Goal: Task Accomplishment & Management: Manage account settings

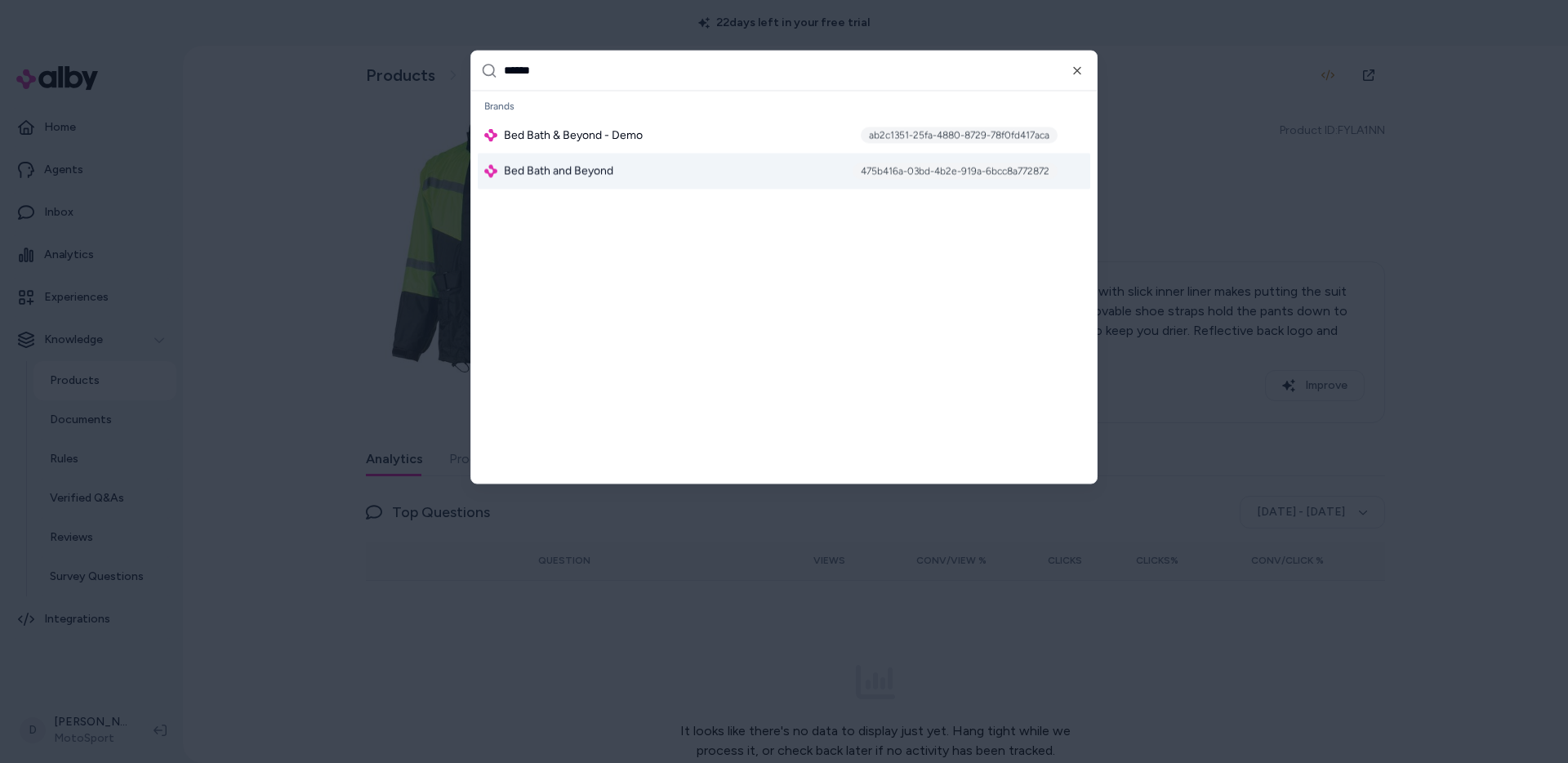
type input "******"
click at [535, 165] on span "Bed Bath and Beyond" at bounding box center [558, 170] width 110 height 16
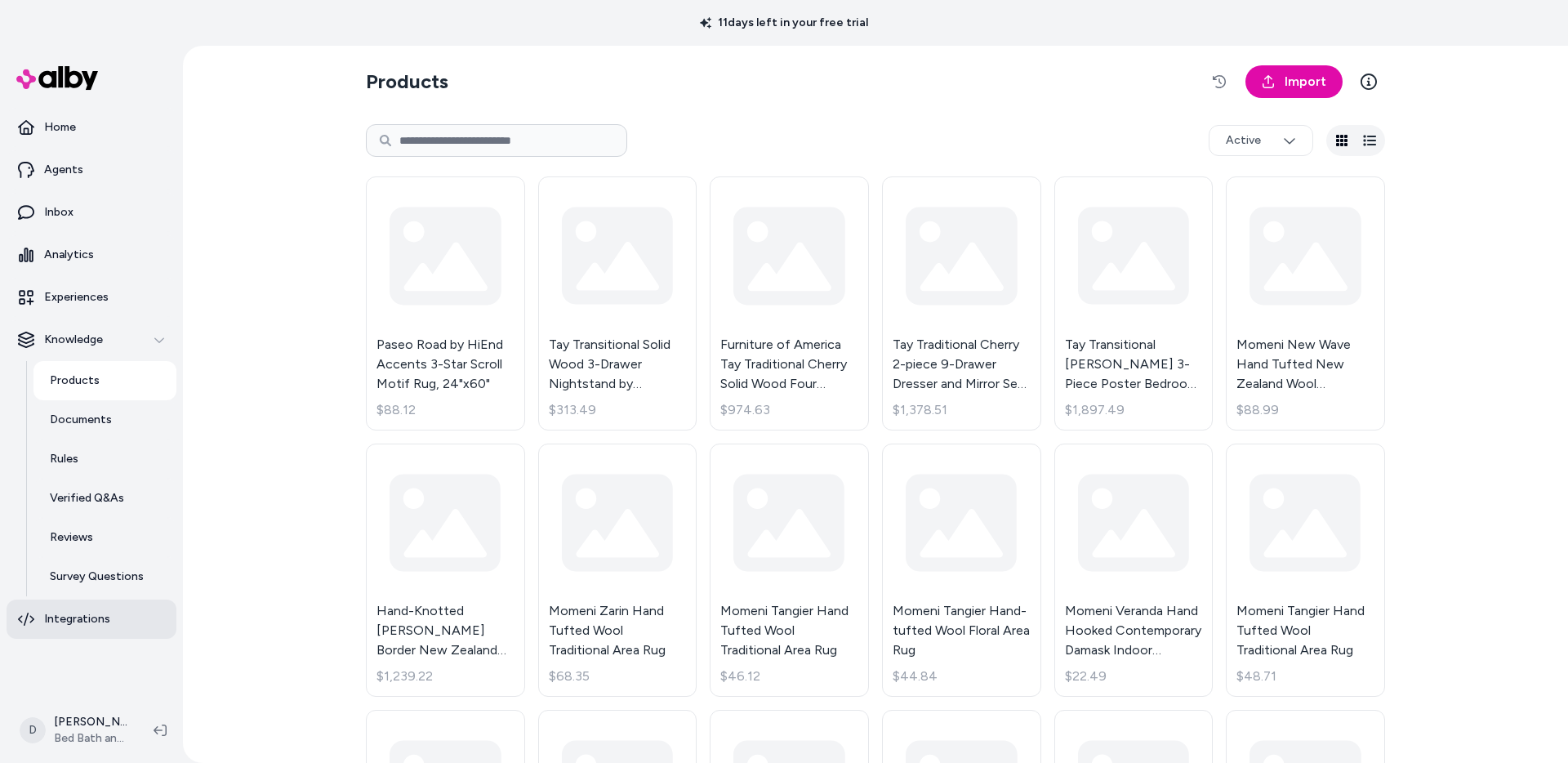
click at [62, 625] on p "Integrations" at bounding box center [77, 619] width 66 height 16
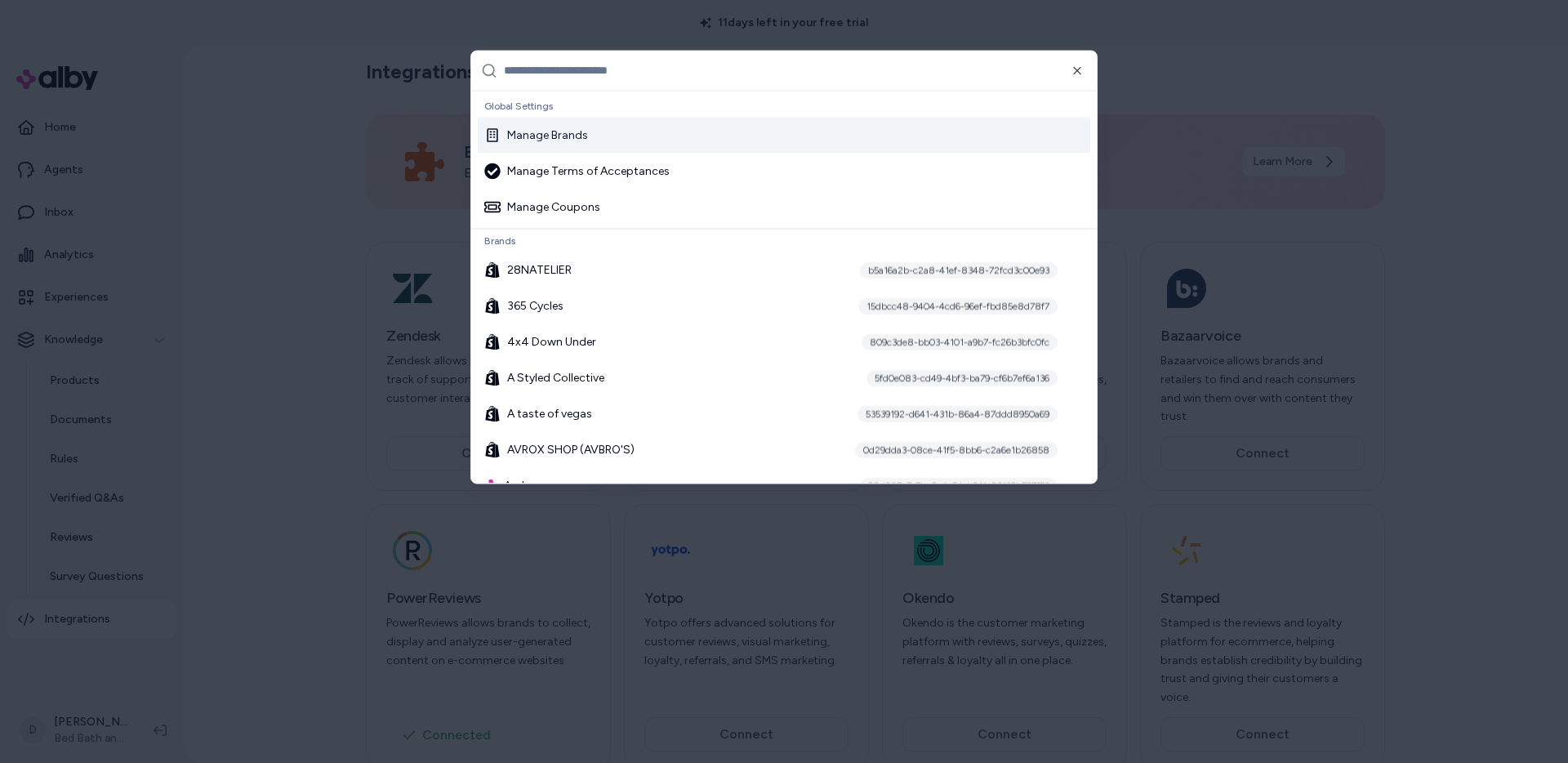
click at [522, 140] on div "Manage Brands" at bounding box center [535, 135] width 104 height 16
click at [400, 213] on div at bounding box center [784, 382] width 1568 height 763
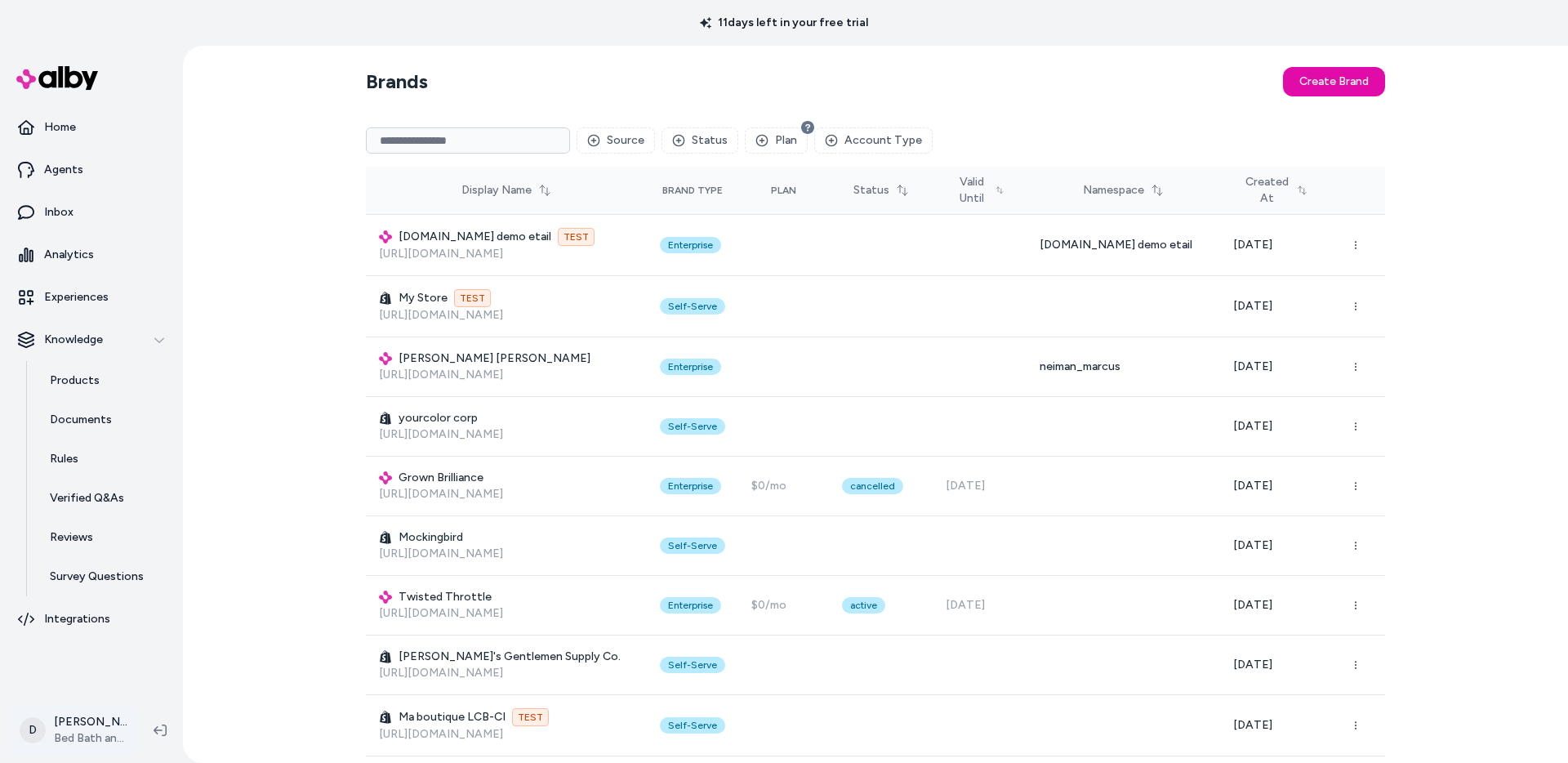
click at [66, 728] on html "11 days left in your free trial Home Agents Inbox Analytics Experiences Knowled…" at bounding box center [784, 382] width 1568 height 763
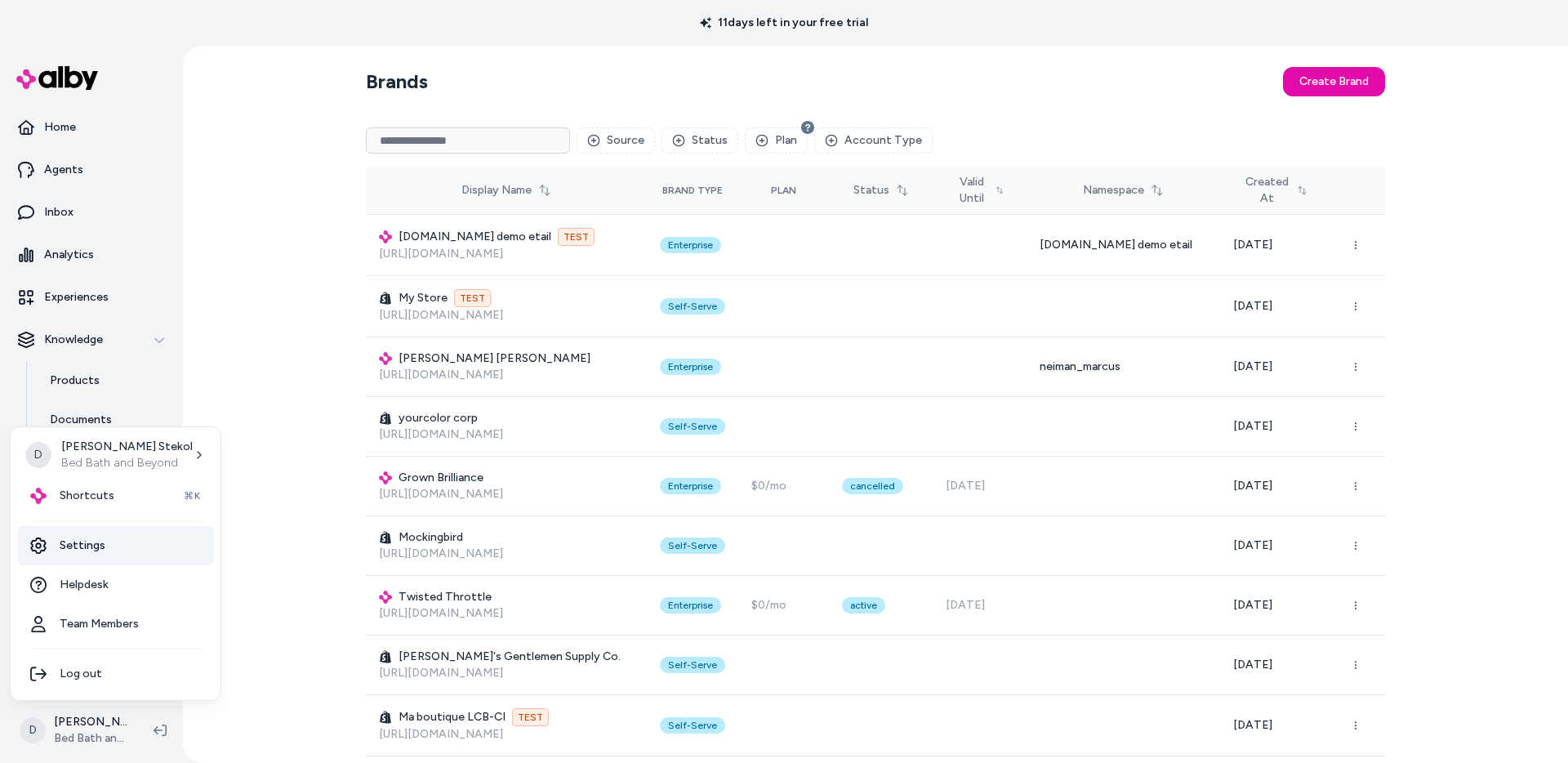
click at [83, 552] on link "Settings" at bounding box center [115, 545] width 197 height 39
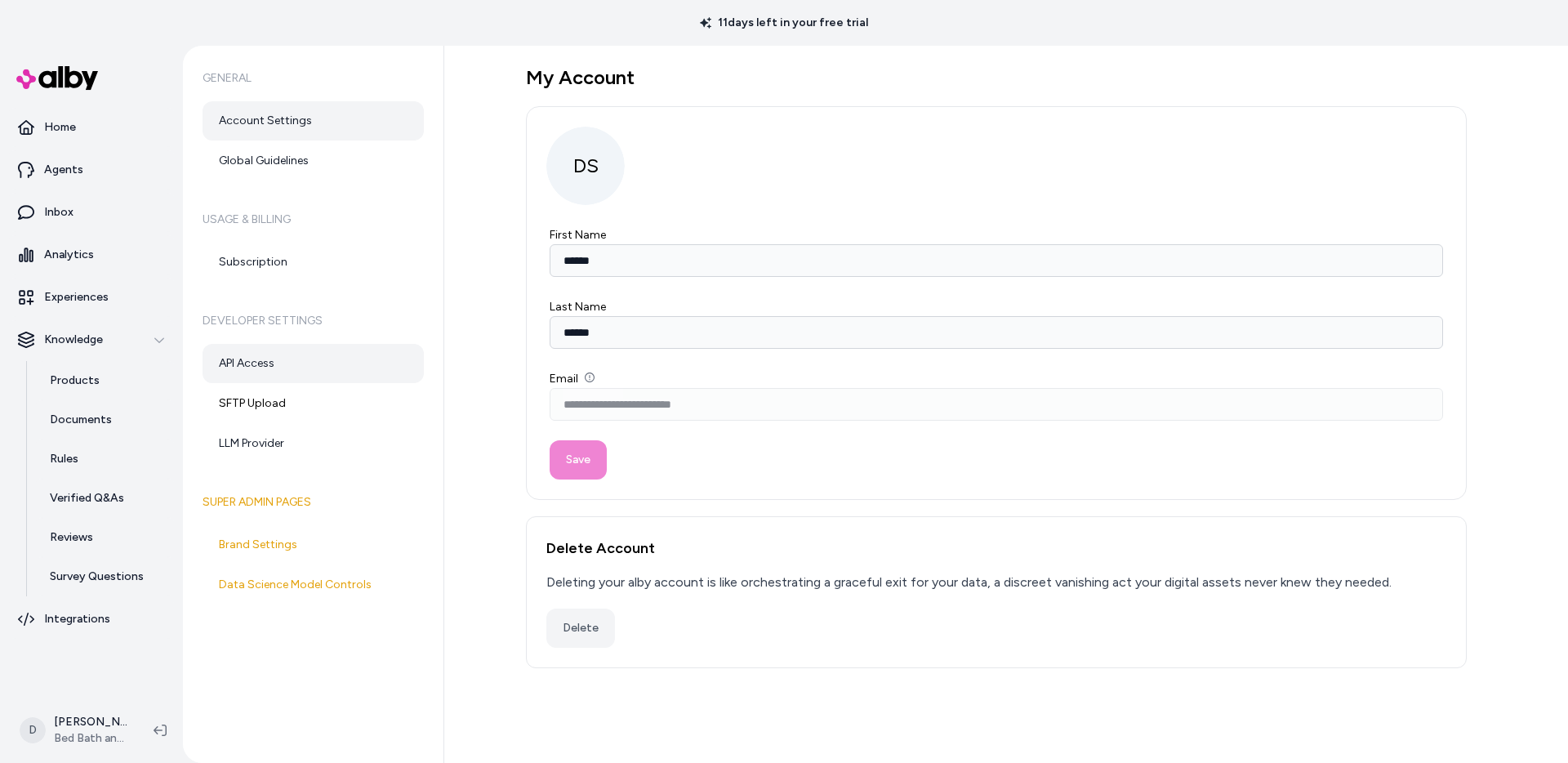
click at [285, 361] on link "API Access" at bounding box center [313, 363] width 221 height 39
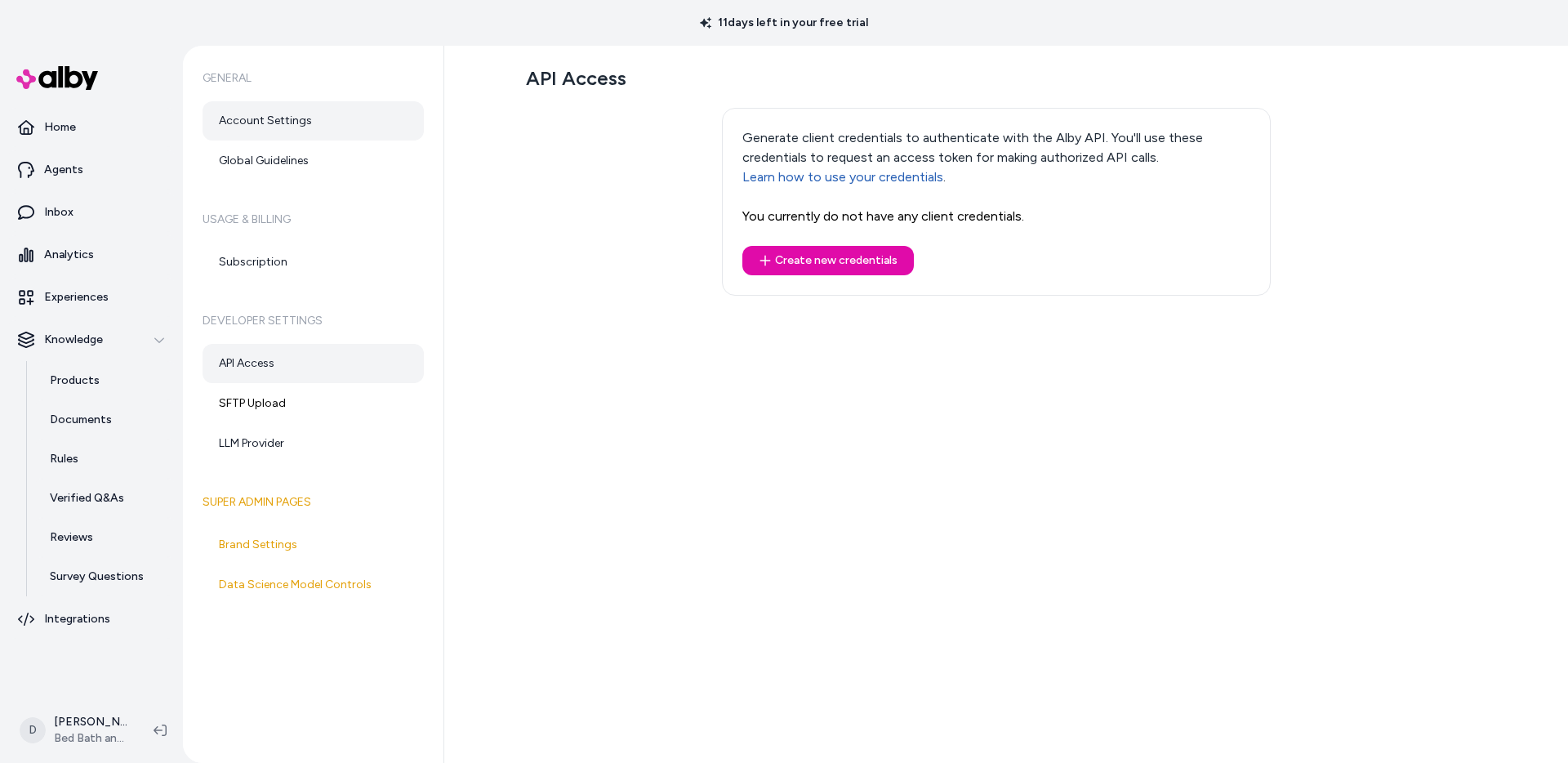
click at [275, 124] on link "Account Settings" at bounding box center [313, 121] width 221 height 39
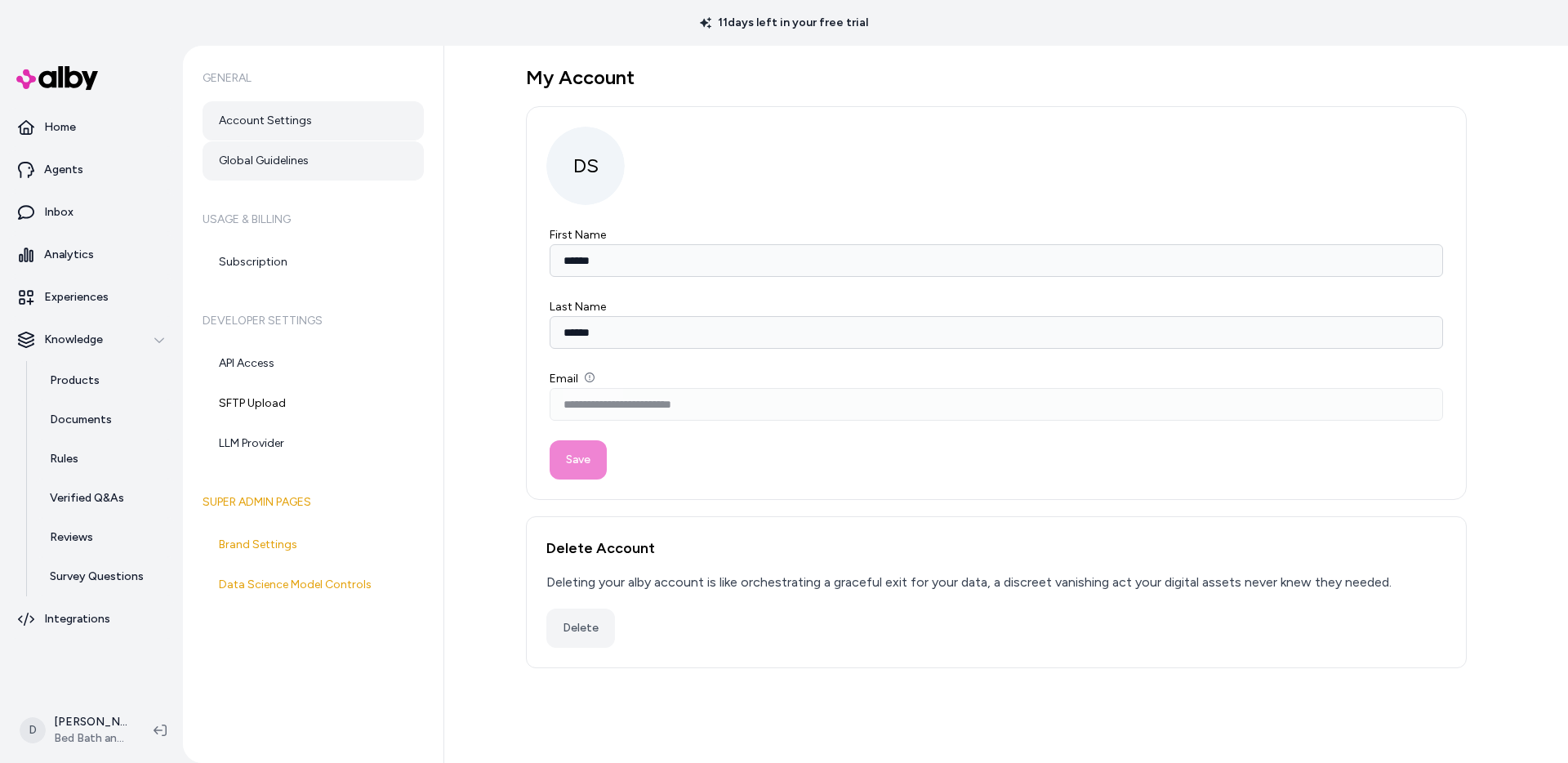
click at [286, 165] on link "Global Guidelines" at bounding box center [313, 161] width 221 height 39
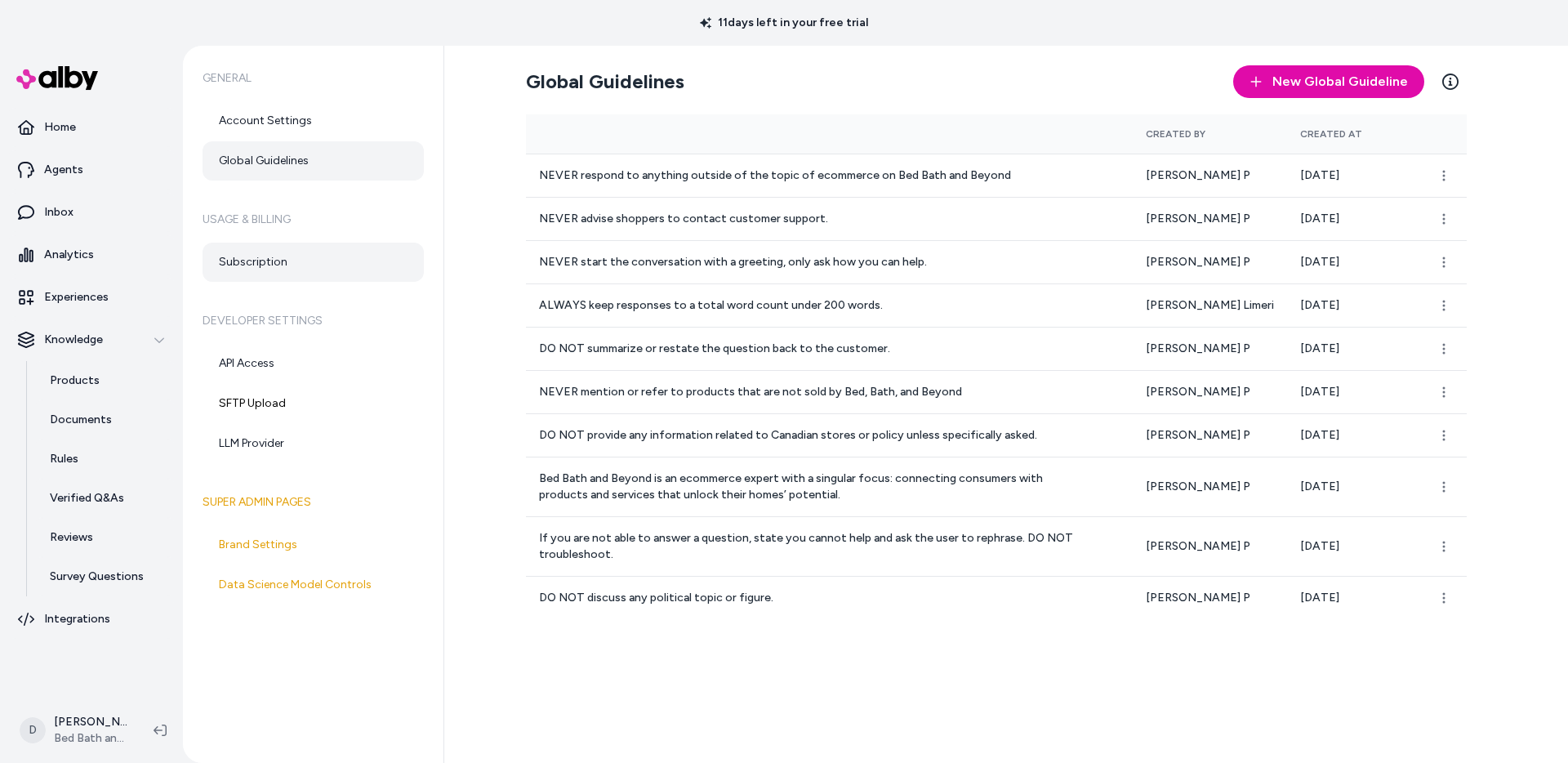
click at [259, 251] on link "Subscription" at bounding box center [313, 262] width 221 height 39
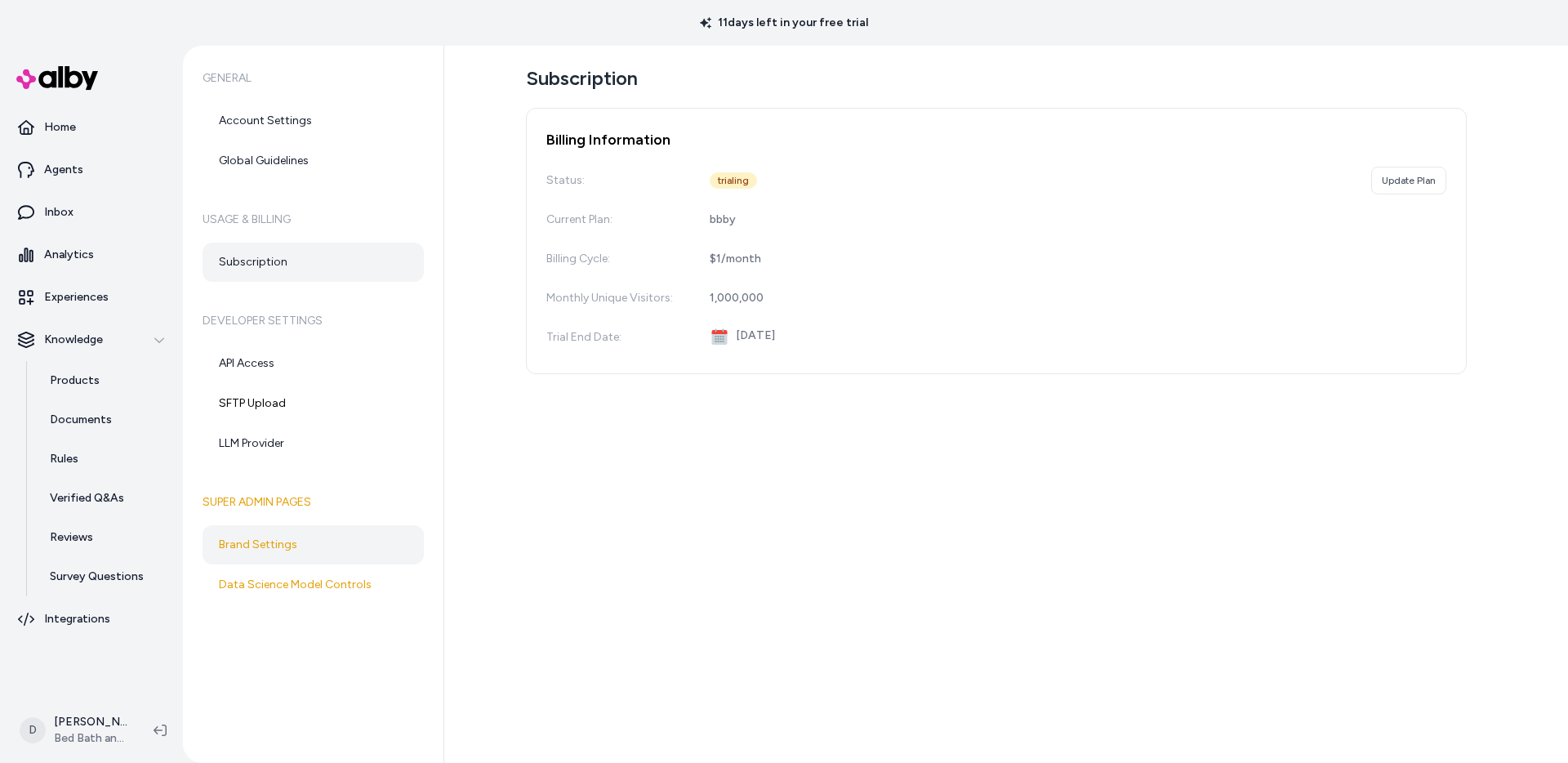
click at [264, 551] on link "Brand Settings" at bounding box center [313, 544] width 221 height 39
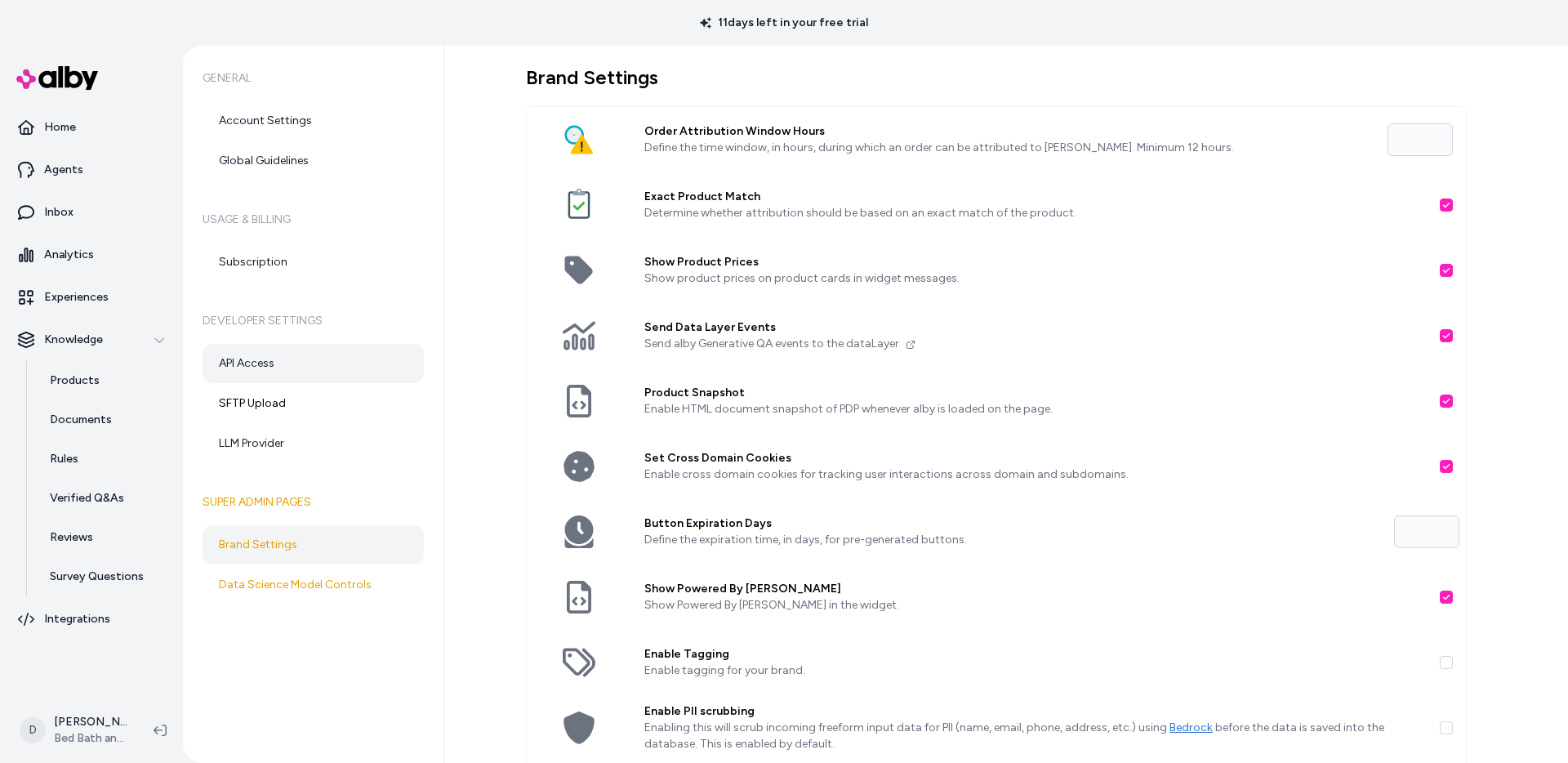
click at [272, 357] on link "API Access" at bounding box center [313, 363] width 221 height 39
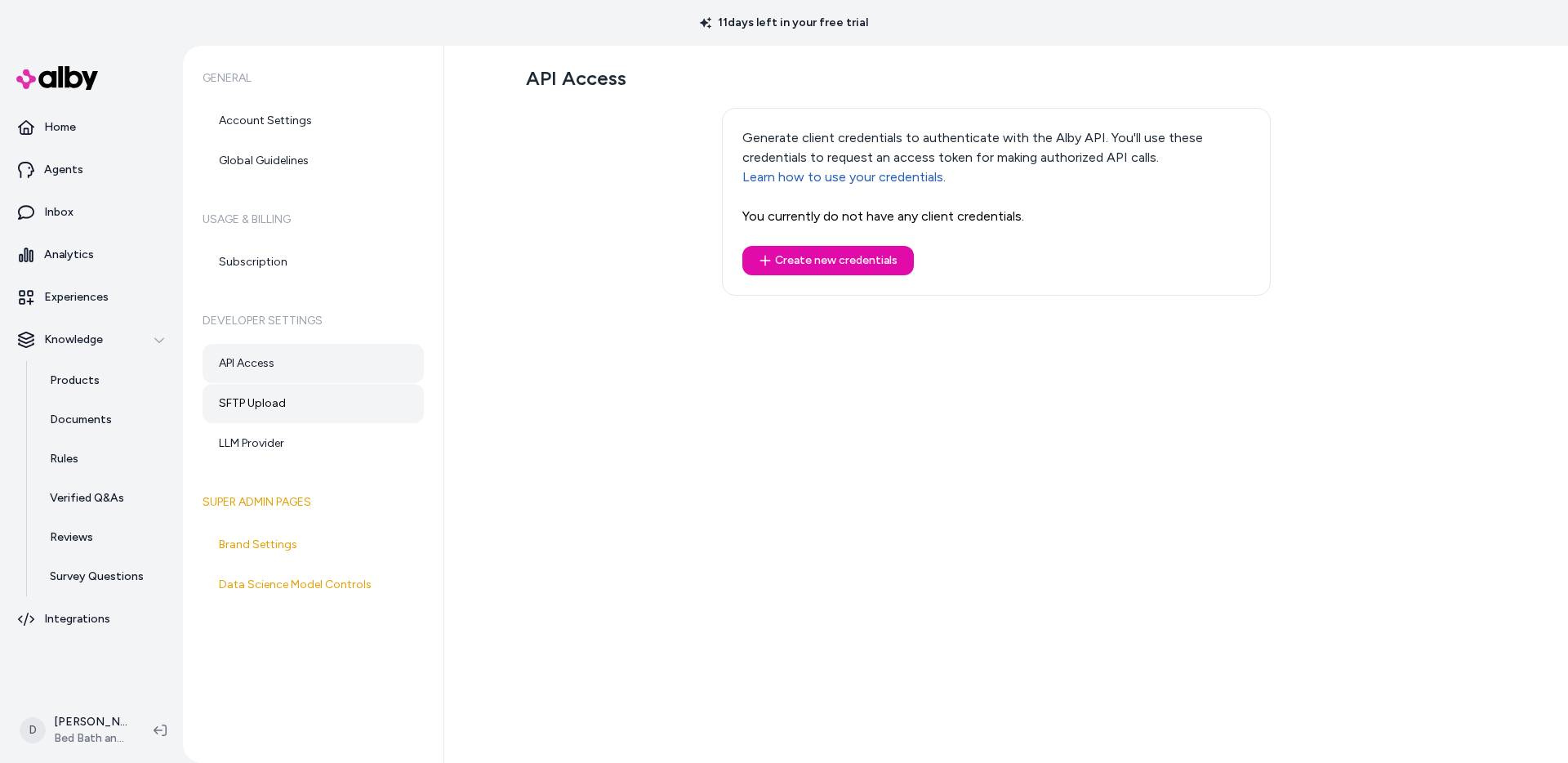
click at [273, 409] on link "SFTP Upload" at bounding box center [313, 404] width 221 height 39
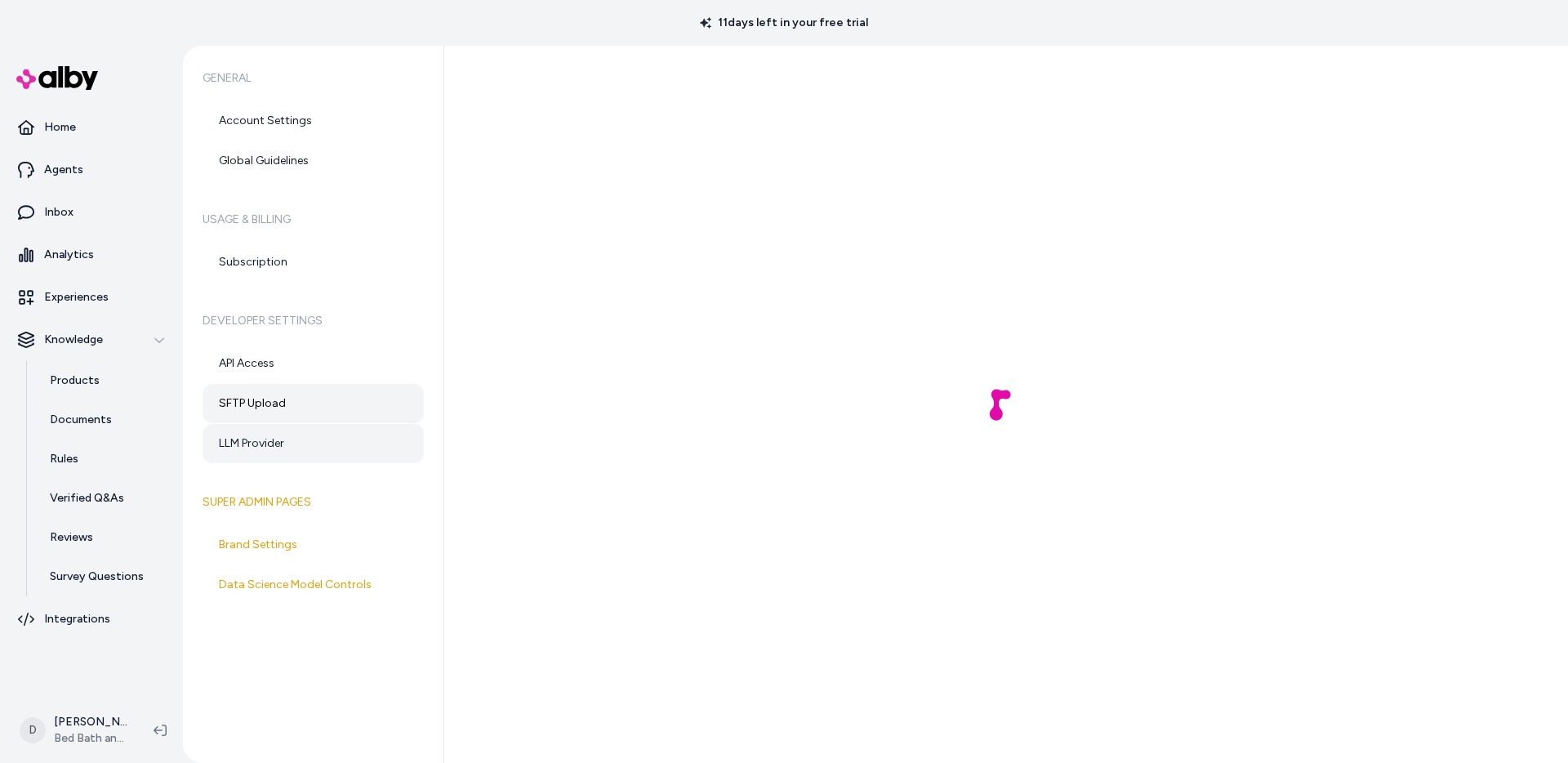
click at [266, 436] on link "LLM Provider" at bounding box center [313, 444] width 221 height 39
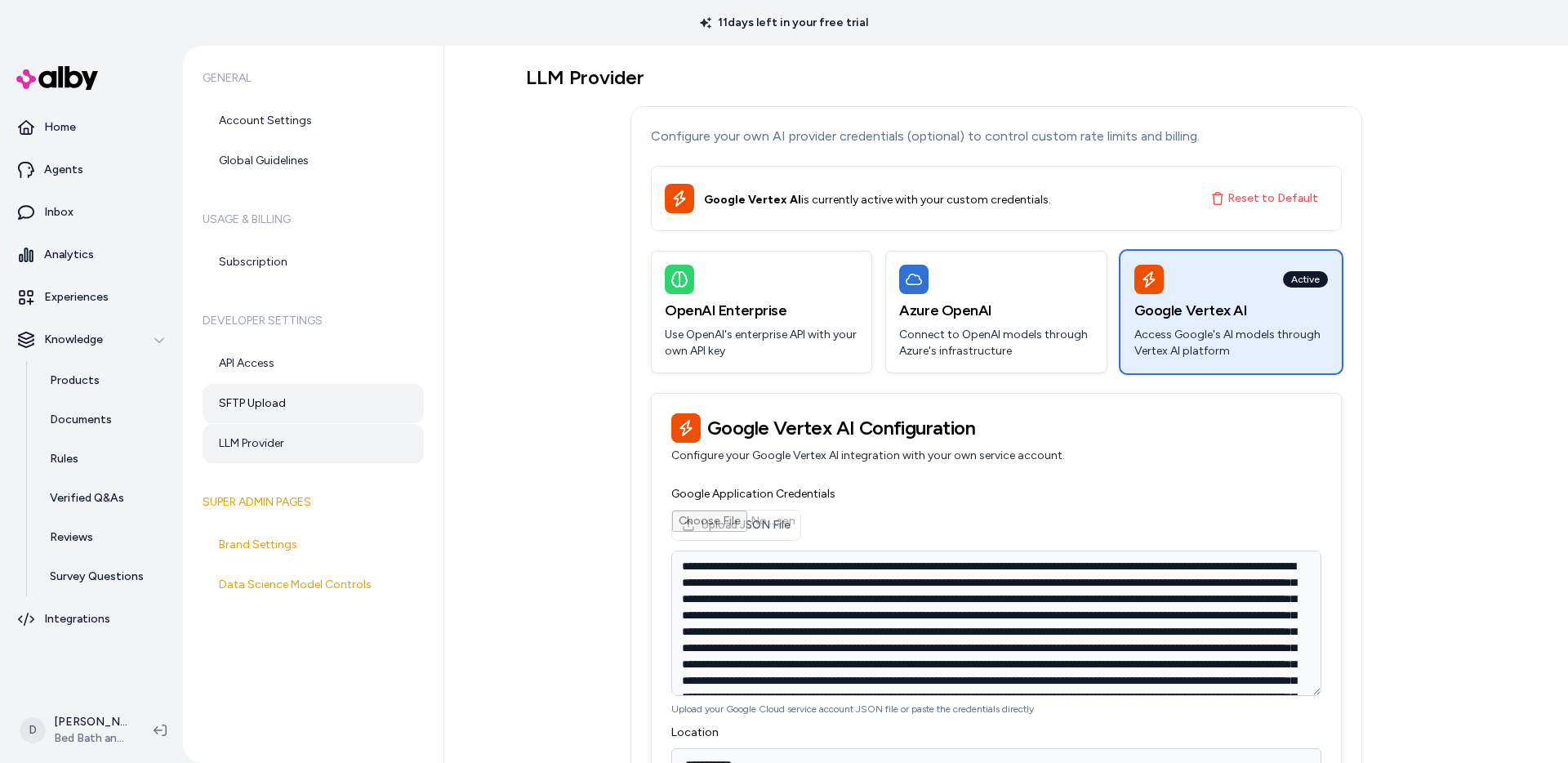
click at [234, 391] on link "SFTP Upload" at bounding box center [313, 404] width 221 height 39
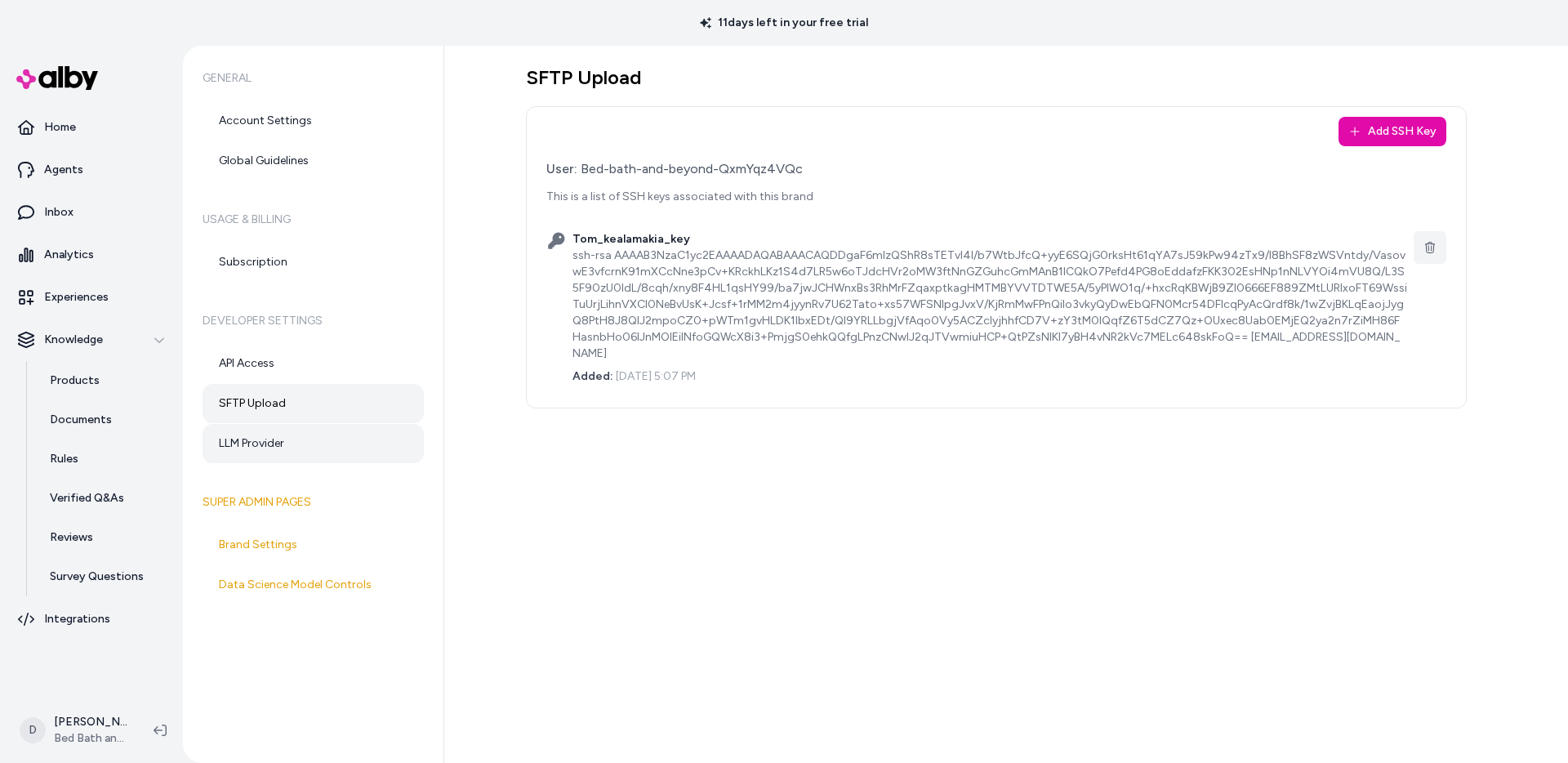
click at [305, 436] on link "LLM Provider" at bounding box center [313, 444] width 221 height 39
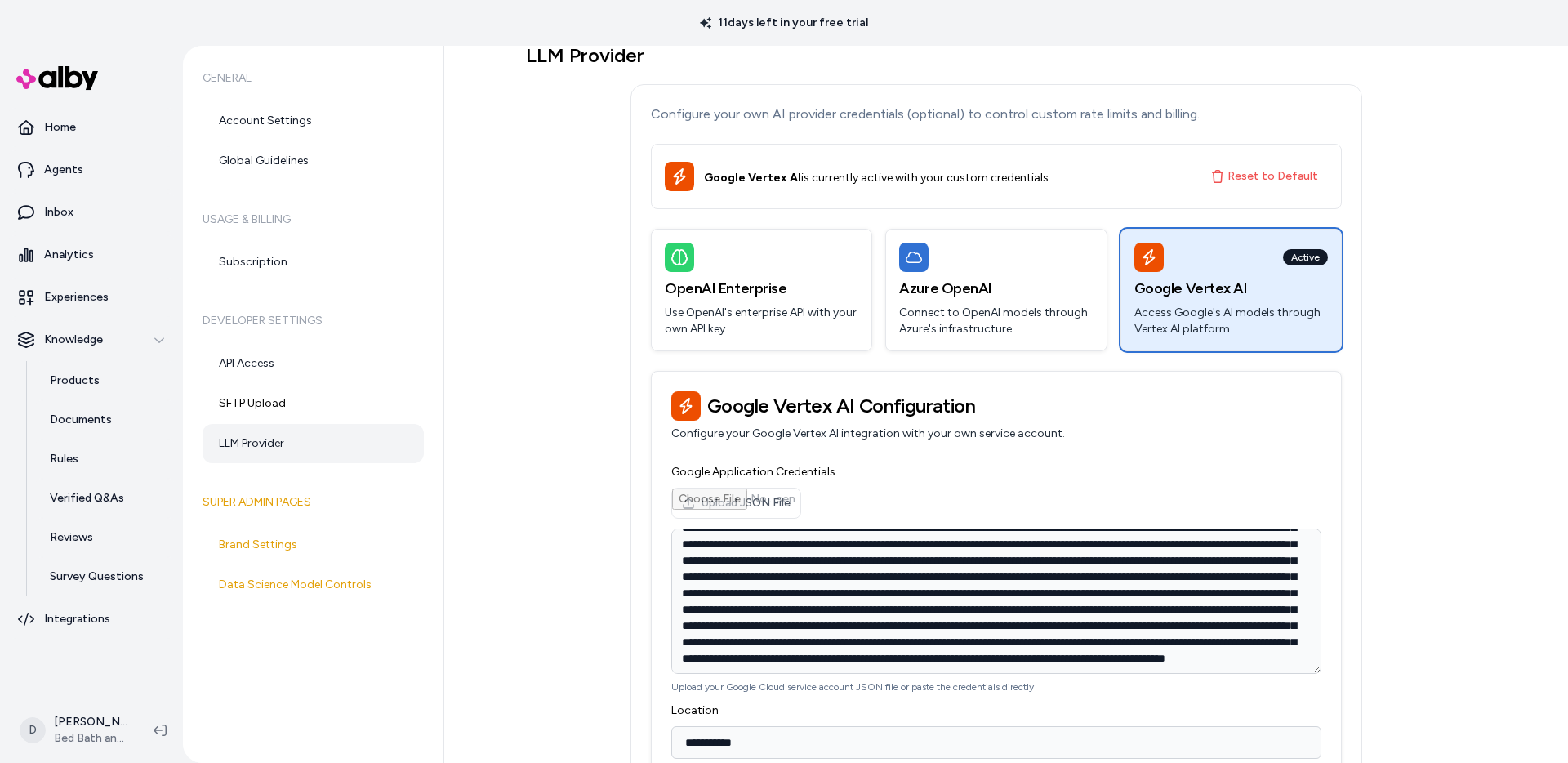
scroll to position [327, 0]
